Goal: Check status: Verify the current state of an ongoing process or item

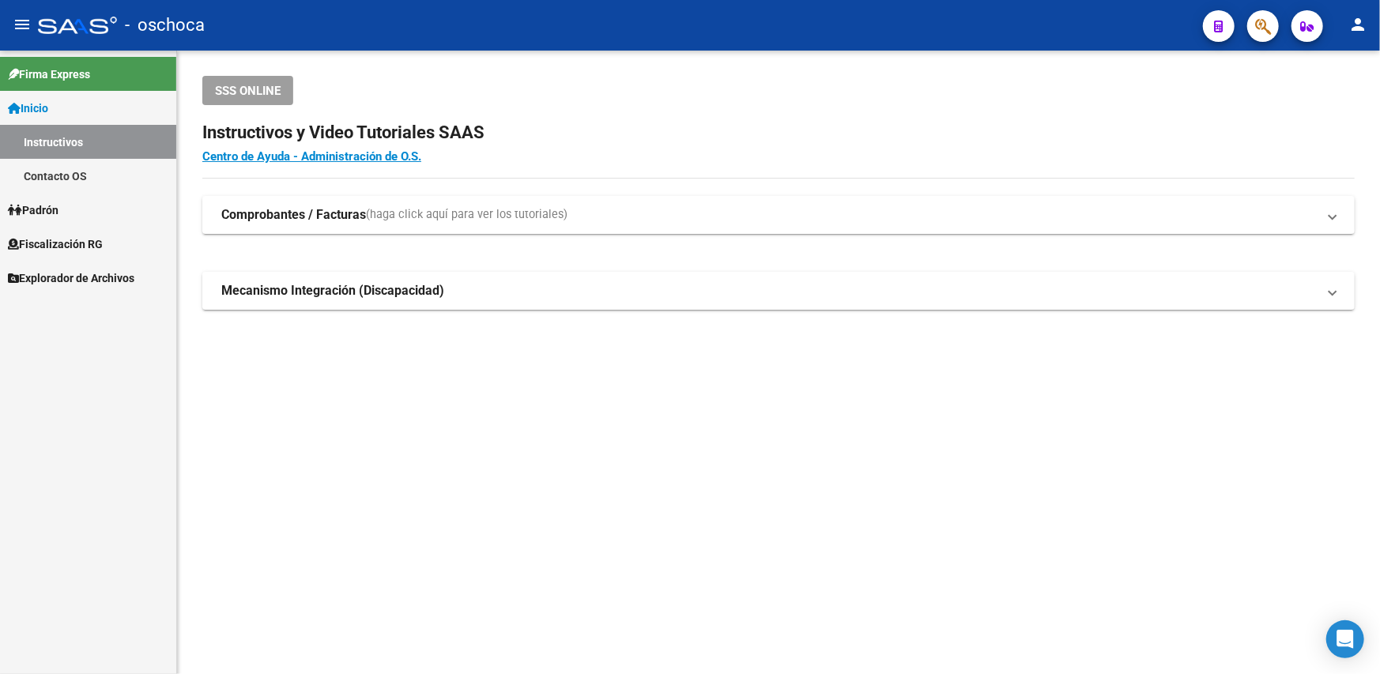
click at [66, 243] on span "Fiscalización RG" at bounding box center [55, 244] width 95 height 17
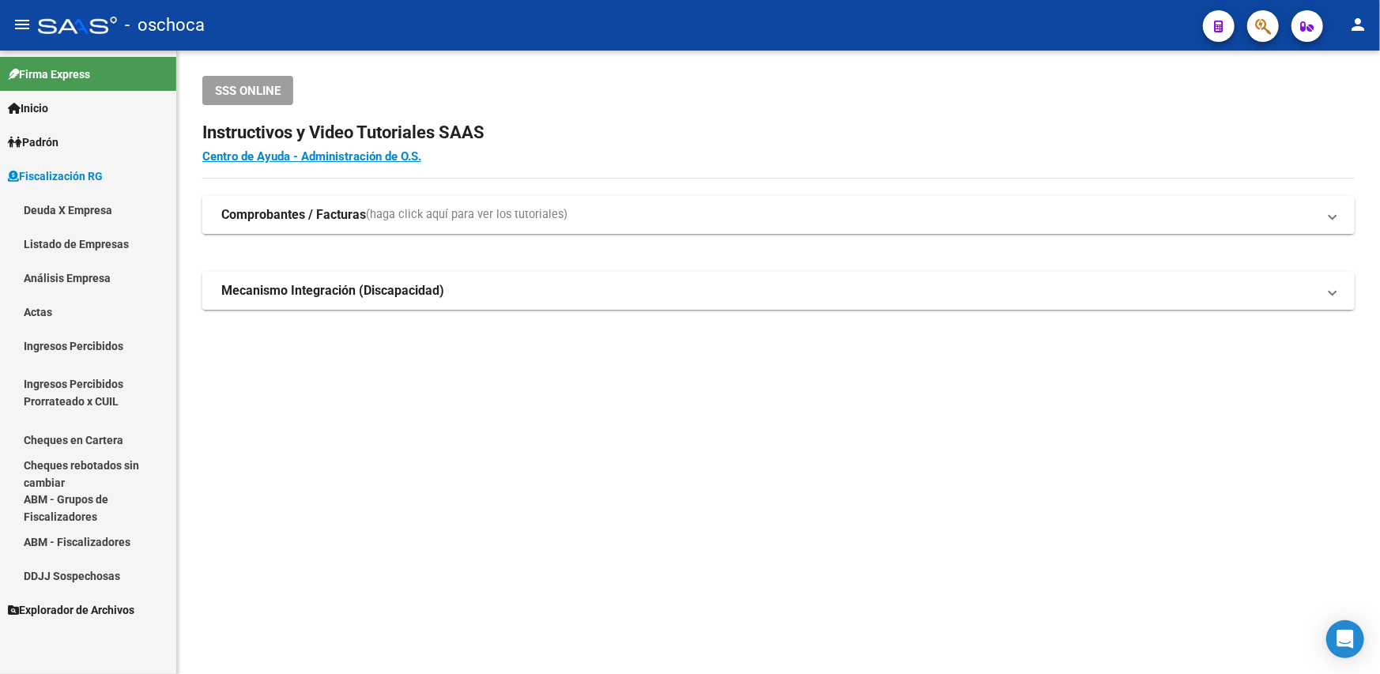
click at [93, 210] on link "Deuda X Empresa" at bounding box center [88, 210] width 176 height 34
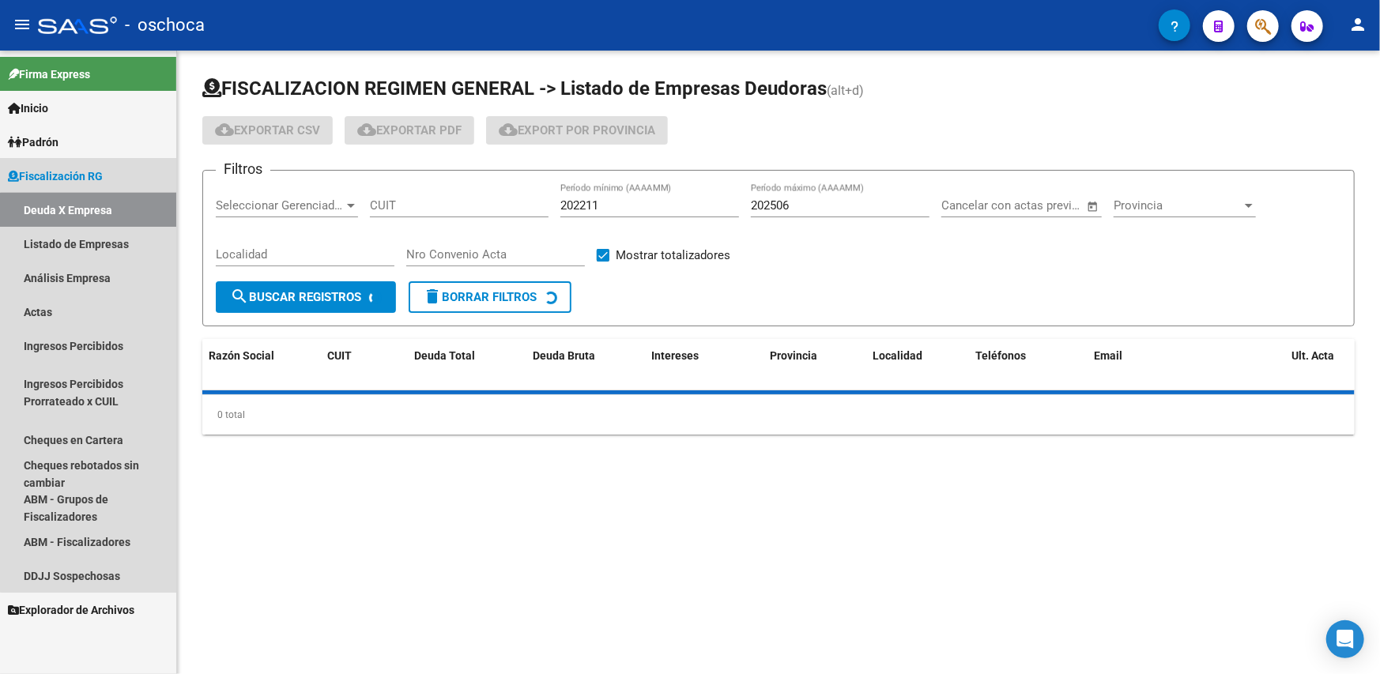
click at [96, 214] on link "Deuda X Empresa" at bounding box center [88, 210] width 176 height 34
click at [85, 236] on link "Listado de Empresas" at bounding box center [88, 244] width 176 height 34
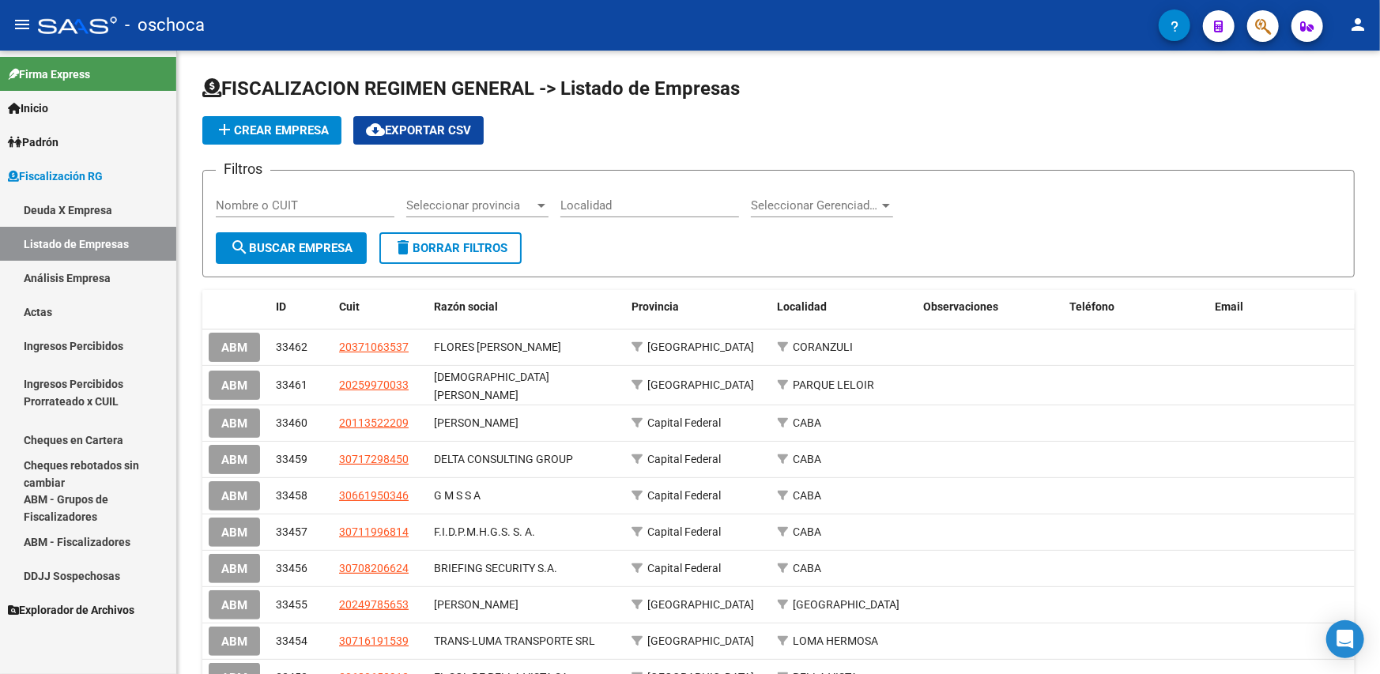
click at [98, 208] on link "Deuda X Empresa" at bounding box center [88, 210] width 176 height 34
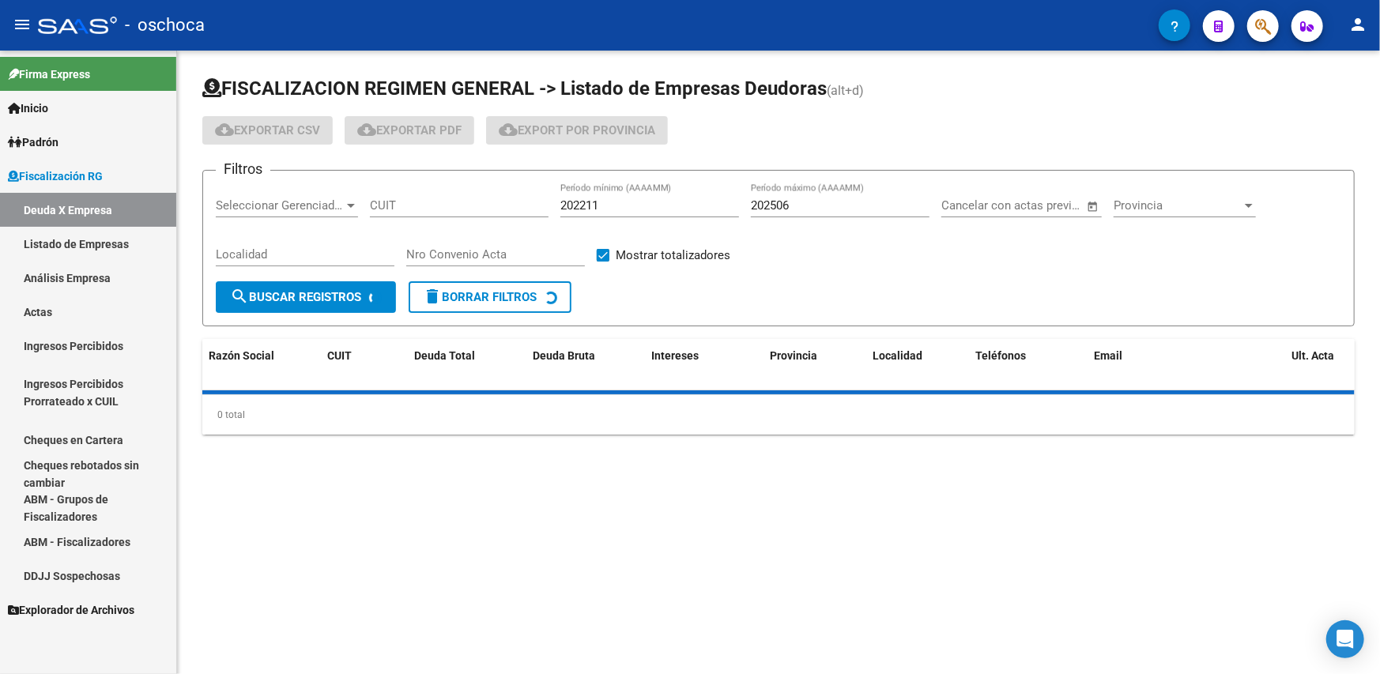
click at [712, 522] on mat-sidenav-content "FISCALIZACION REGIMEN GENERAL -> Listado de Empresas Deudoras (alt+d) cloud_dow…" at bounding box center [778, 363] width 1203 height 624
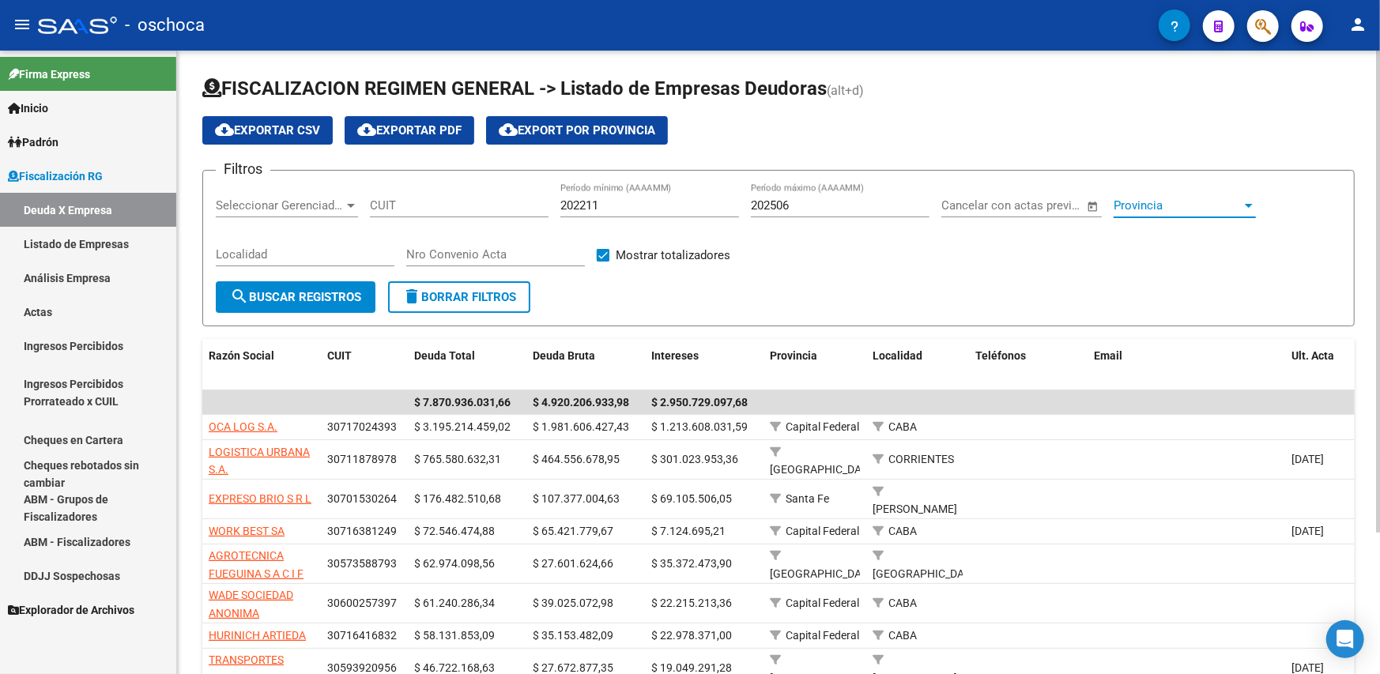
click at [1248, 200] on div at bounding box center [1249, 205] width 14 height 13
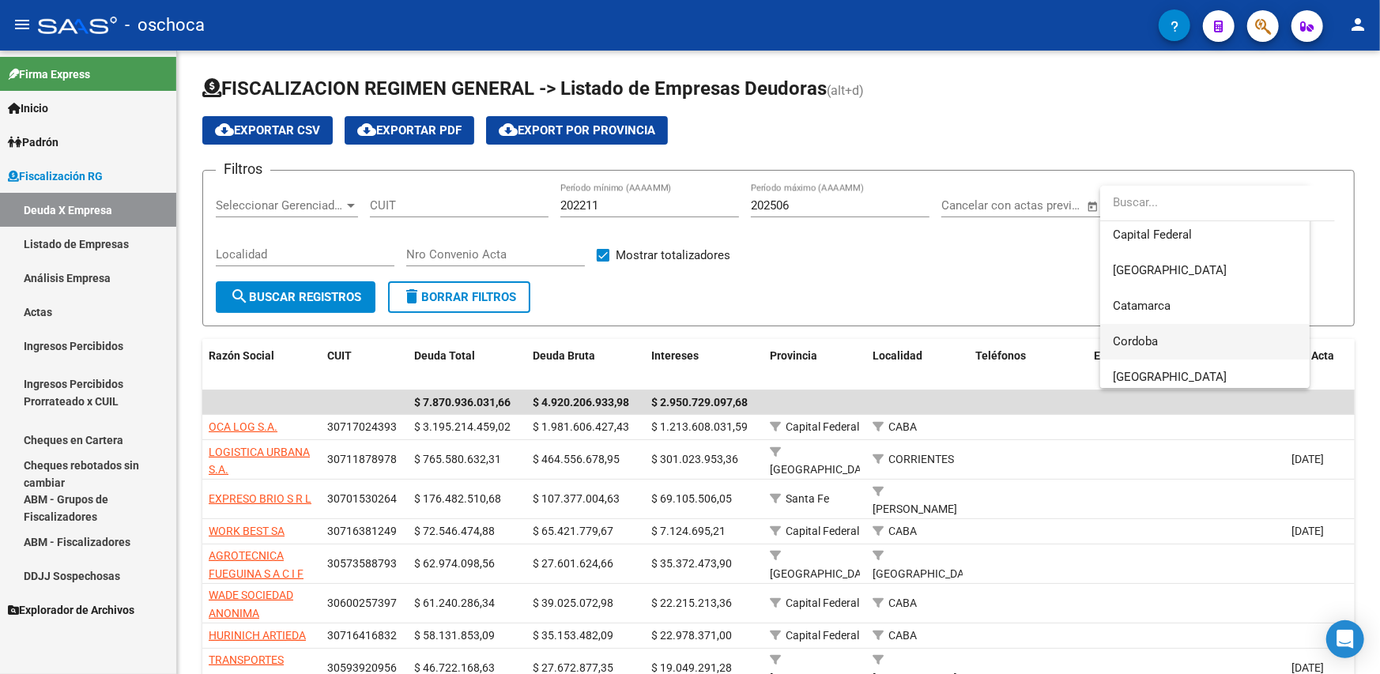
scroll to position [79, 0]
click at [1004, 275] on div at bounding box center [690, 337] width 1380 height 674
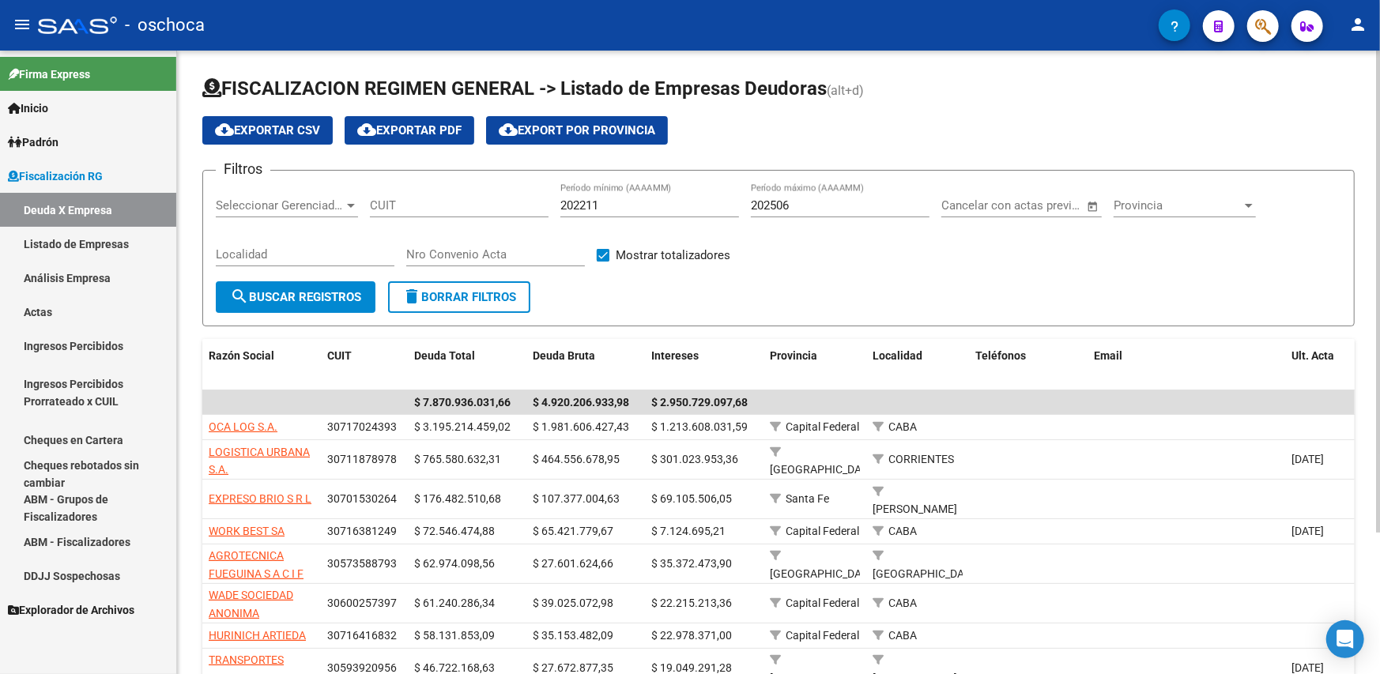
click at [411, 204] on input "CUIT" at bounding box center [459, 205] width 179 height 14
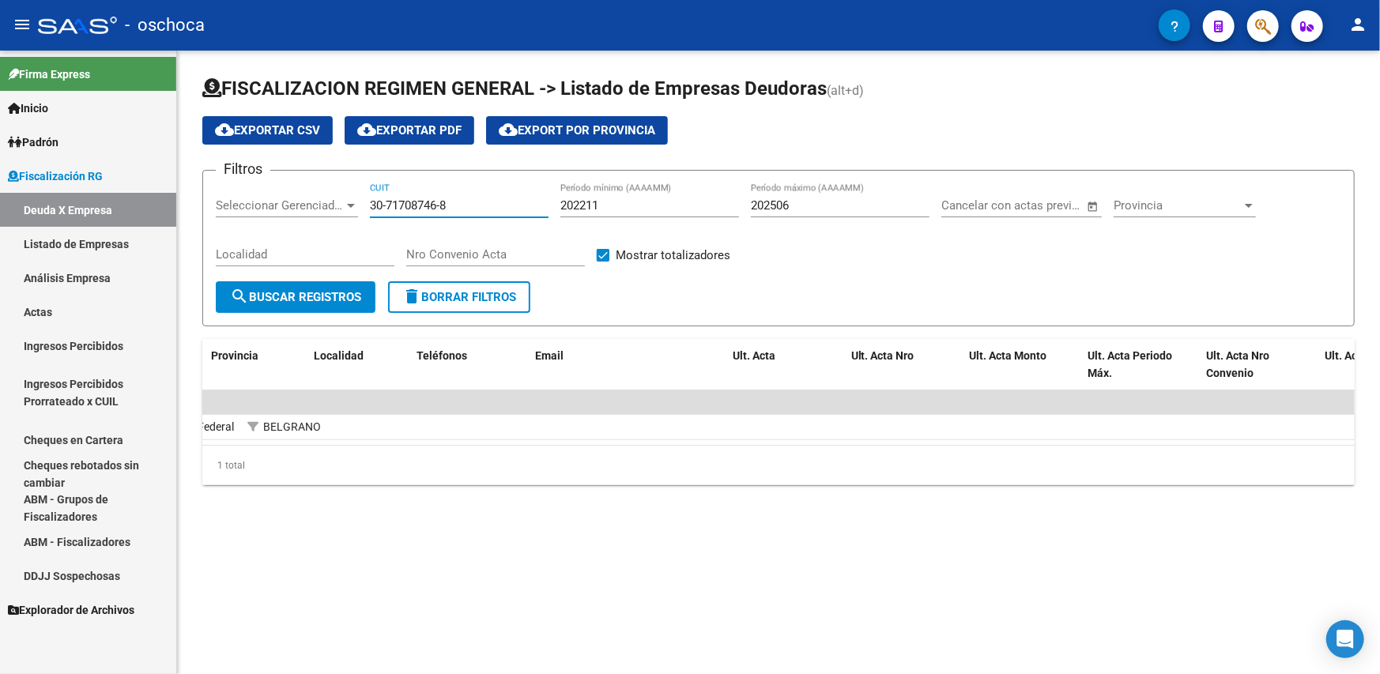
scroll to position [0, 641]
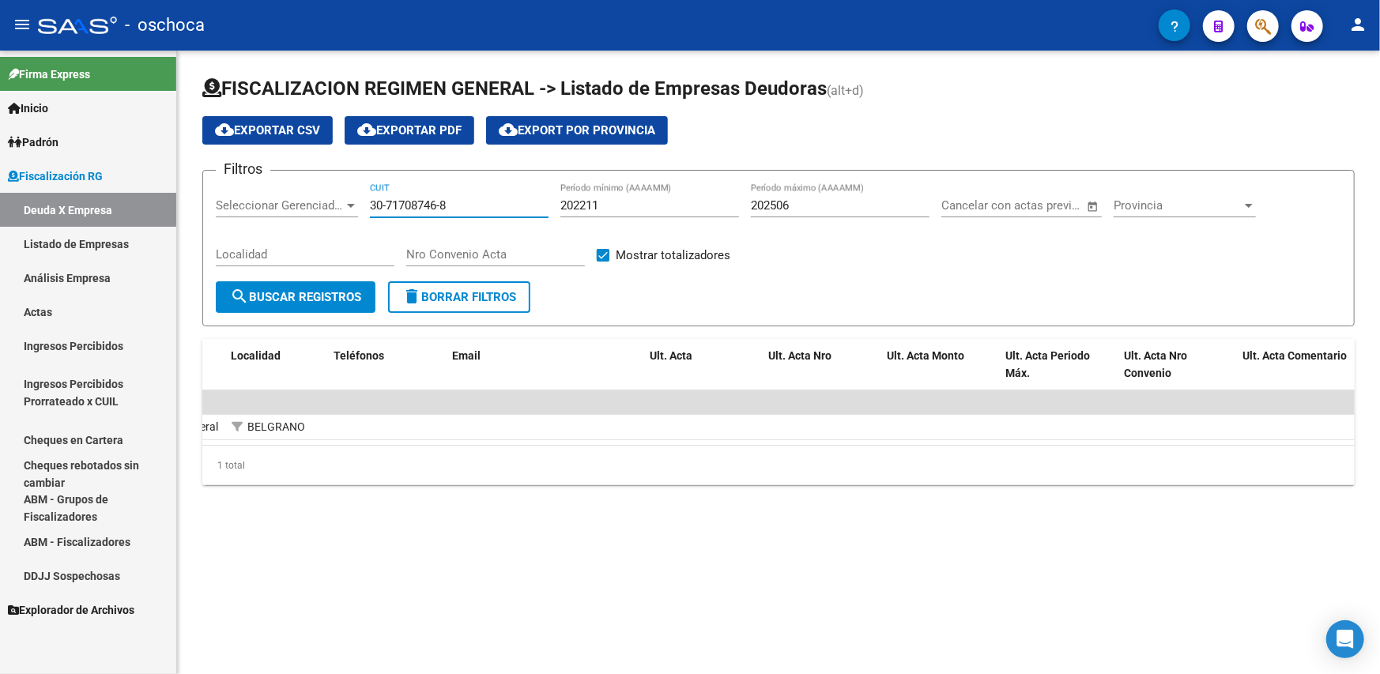
type input "30-71708746-8"
